Goal: Check status: Check status

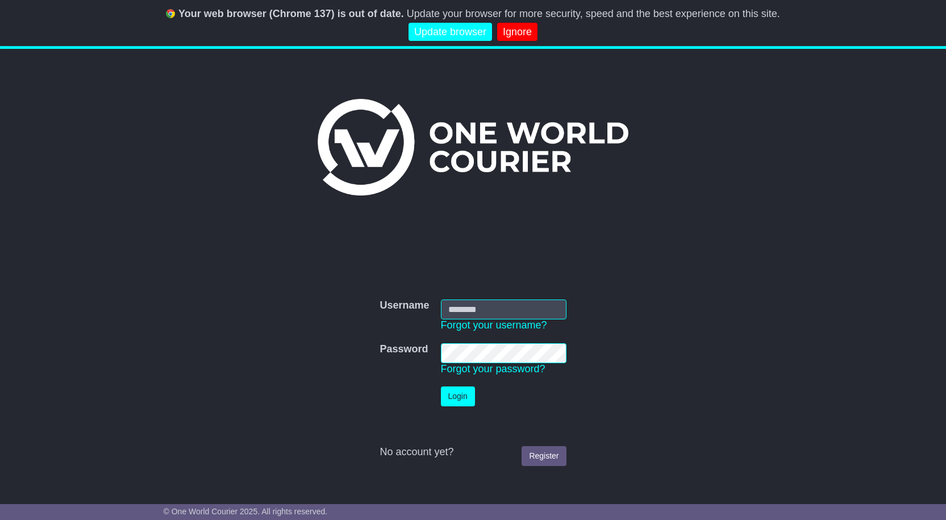
type input "**********"
click at [455, 401] on button "Login" at bounding box center [458, 396] width 34 height 20
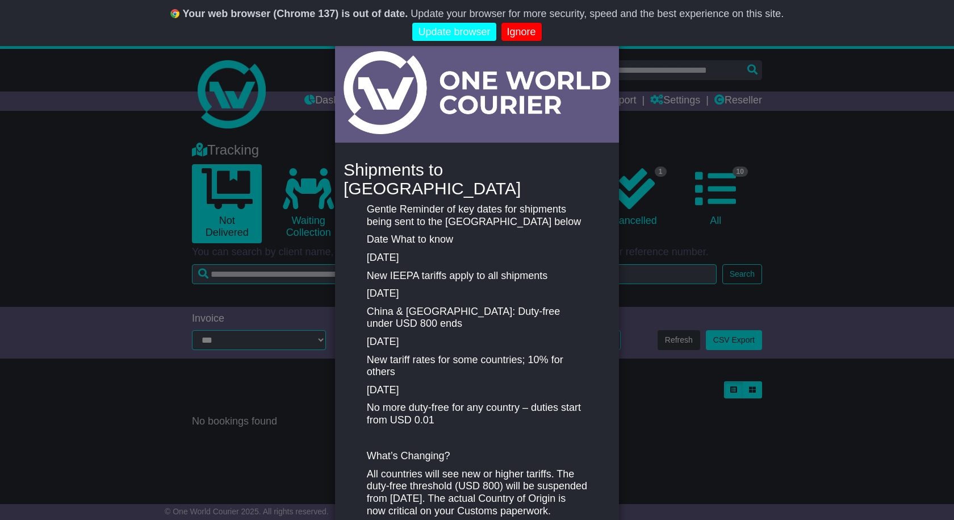
click at [530, 38] on link "Ignore" at bounding box center [521, 32] width 40 height 19
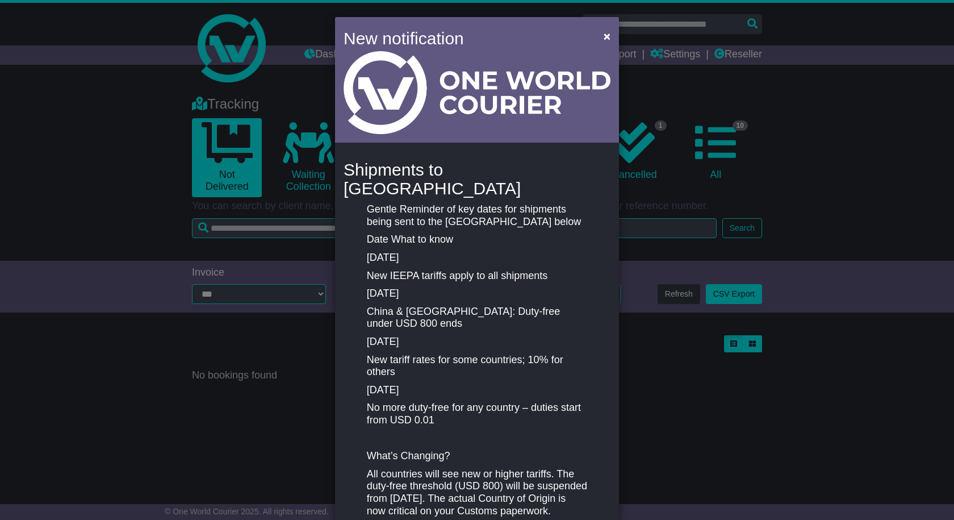
click at [153, 119] on div "New notification × Shipments to the United States Gentle Reminder of key dates …" at bounding box center [477, 260] width 954 height 520
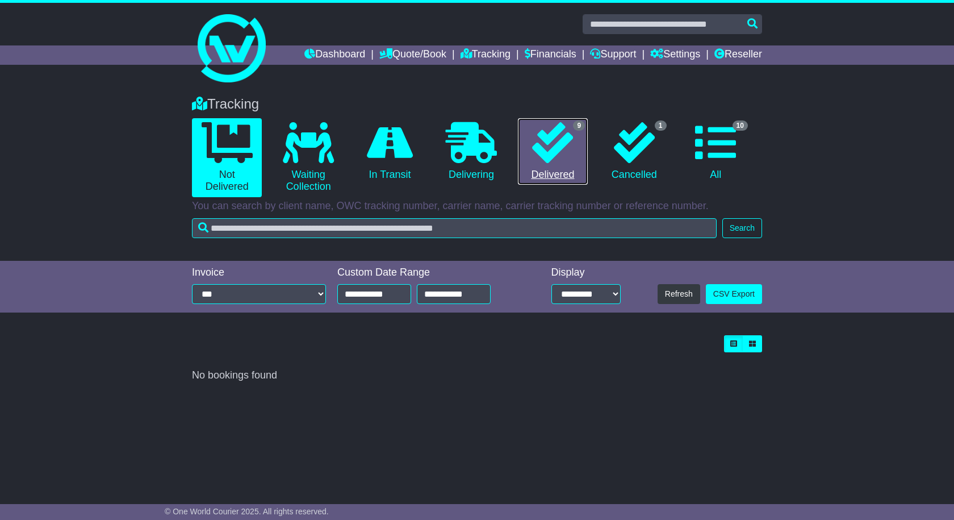
click at [549, 154] on icon at bounding box center [552, 142] width 41 height 41
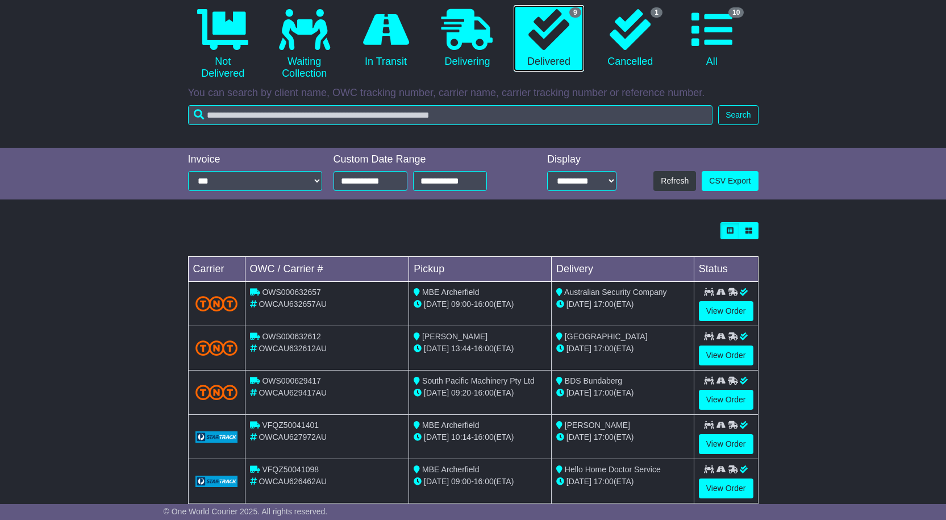
scroll to position [284, 0]
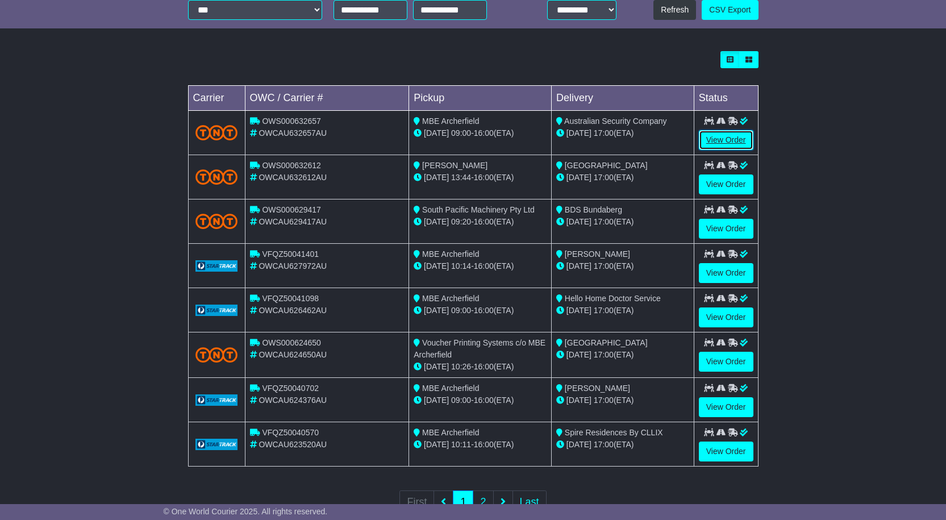
click at [725, 135] on link "View Order" at bounding box center [725, 140] width 55 height 20
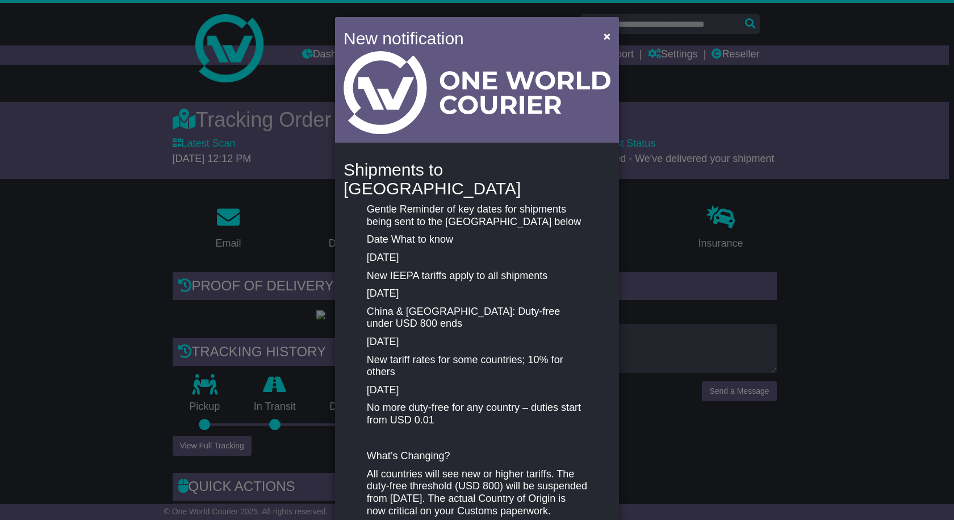
scroll to position [111, 0]
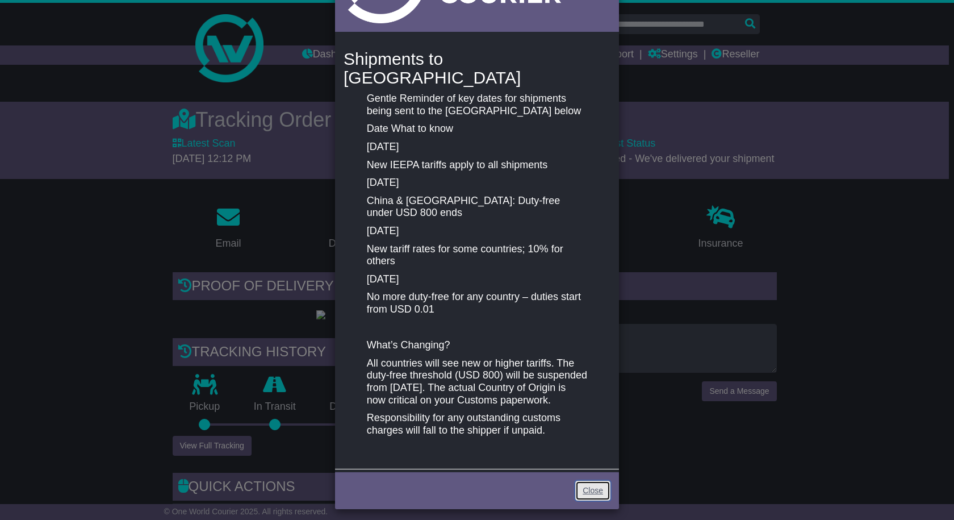
click at [597, 488] on link "Close" at bounding box center [592, 490] width 35 height 20
click at [607, 495] on div "Close" at bounding box center [477, 489] width 284 height 40
click at [603, 482] on link "Close" at bounding box center [592, 490] width 35 height 20
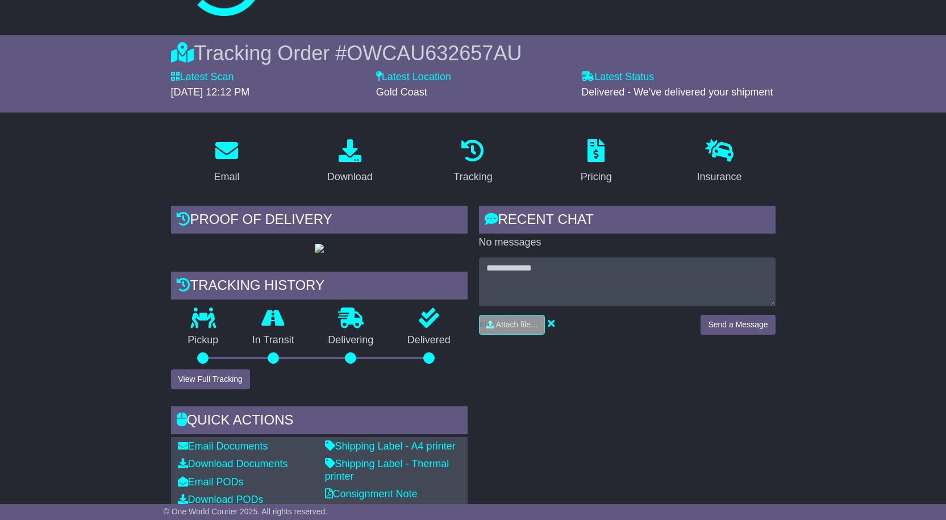
scroll to position [0, 0]
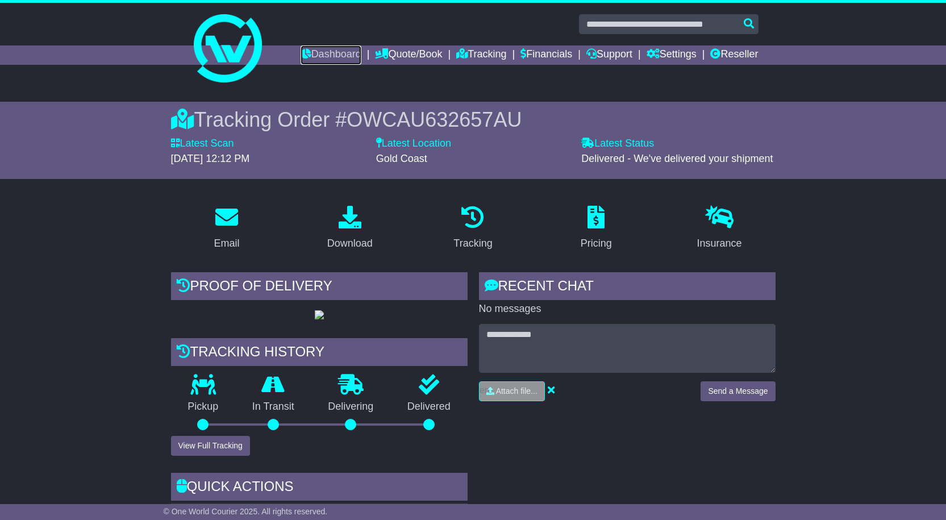
drag, startPoint x: 325, startPoint y: 49, endPoint x: 500, endPoint y: 175, distance: 215.5
click at [324, 50] on link "Dashboard" at bounding box center [330, 54] width 61 height 19
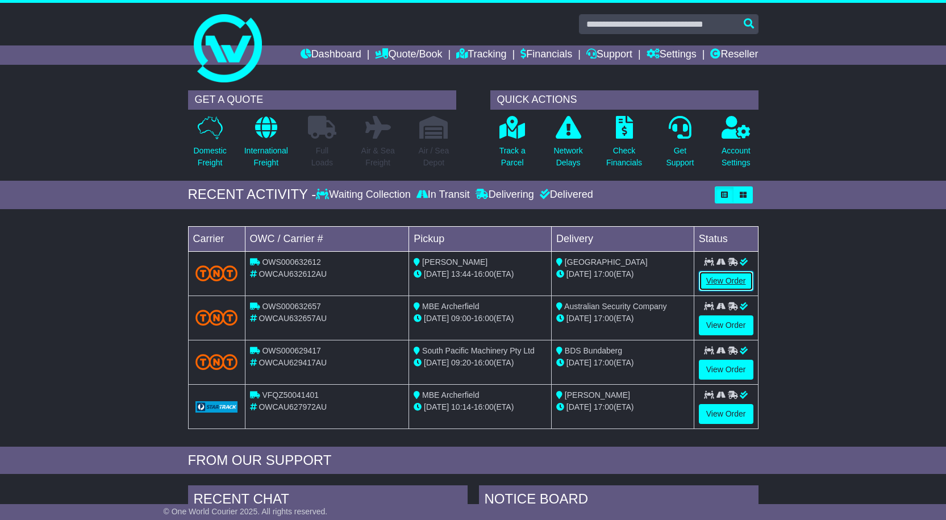
click at [716, 280] on link "View Order" at bounding box center [725, 281] width 55 height 20
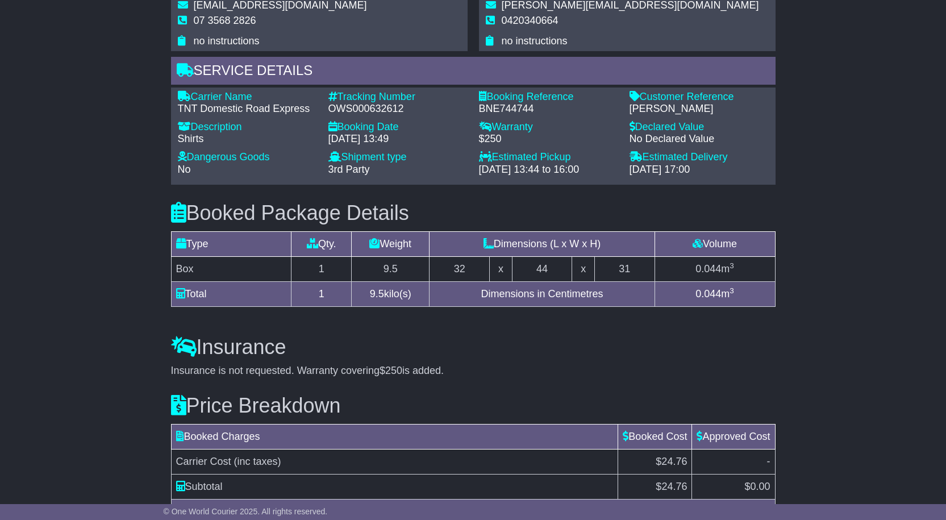
scroll to position [904, 0]
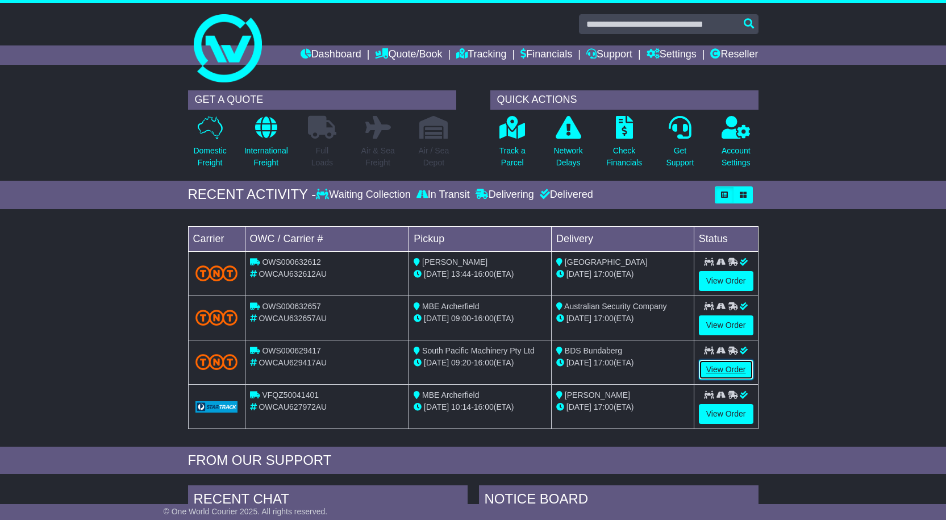
click at [733, 367] on link "View Order" at bounding box center [725, 369] width 55 height 20
